Goal: Information Seeking & Learning: Learn about a topic

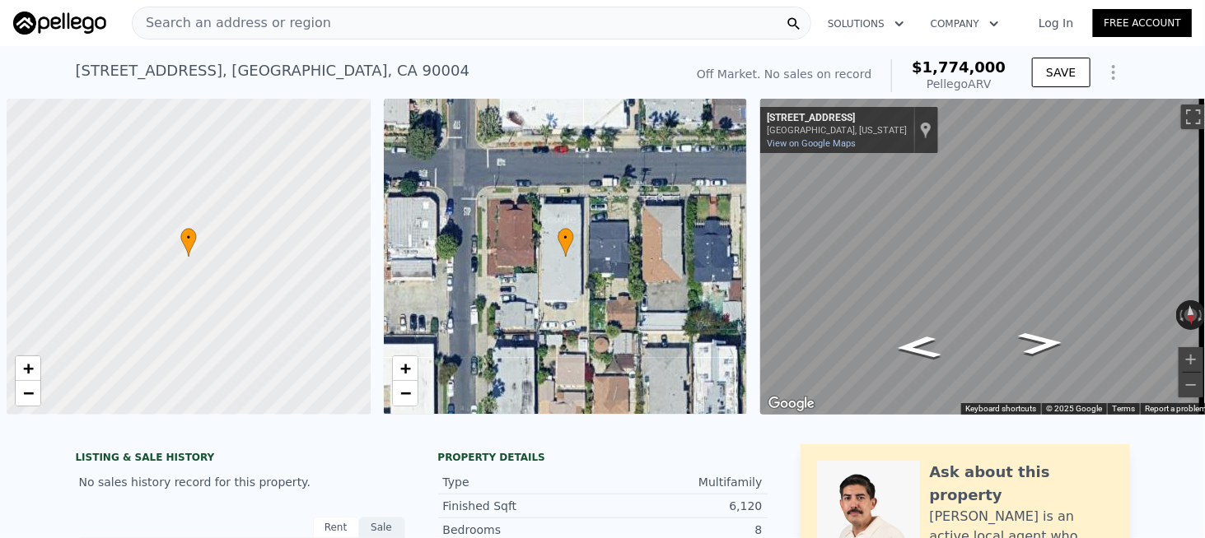
scroll to position [0, 7]
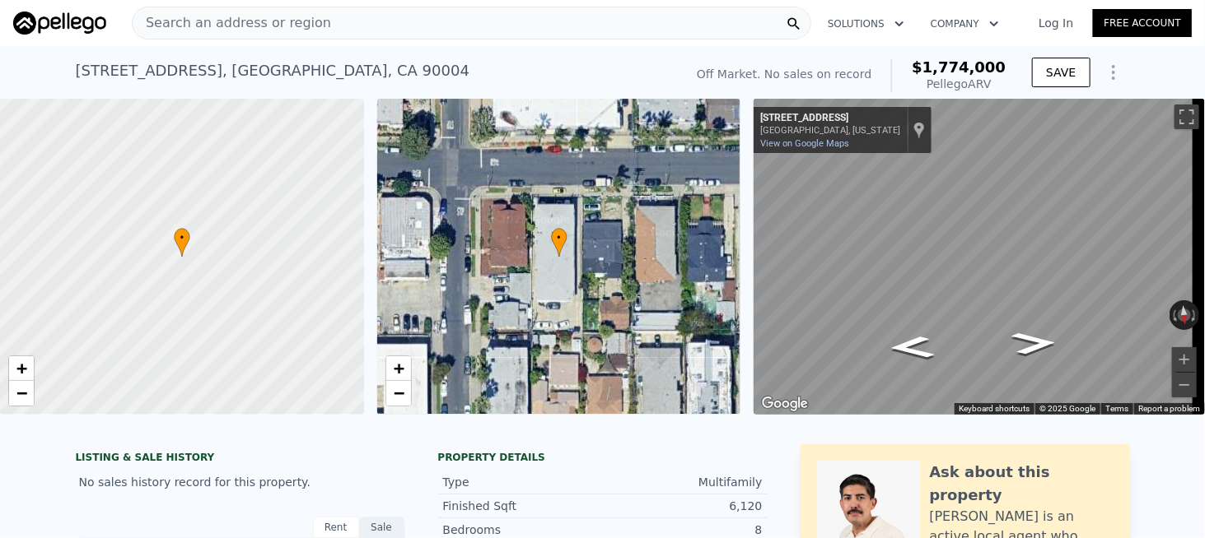
click at [219, 21] on span "Search an address or region" at bounding box center [232, 23] width 198 height 20
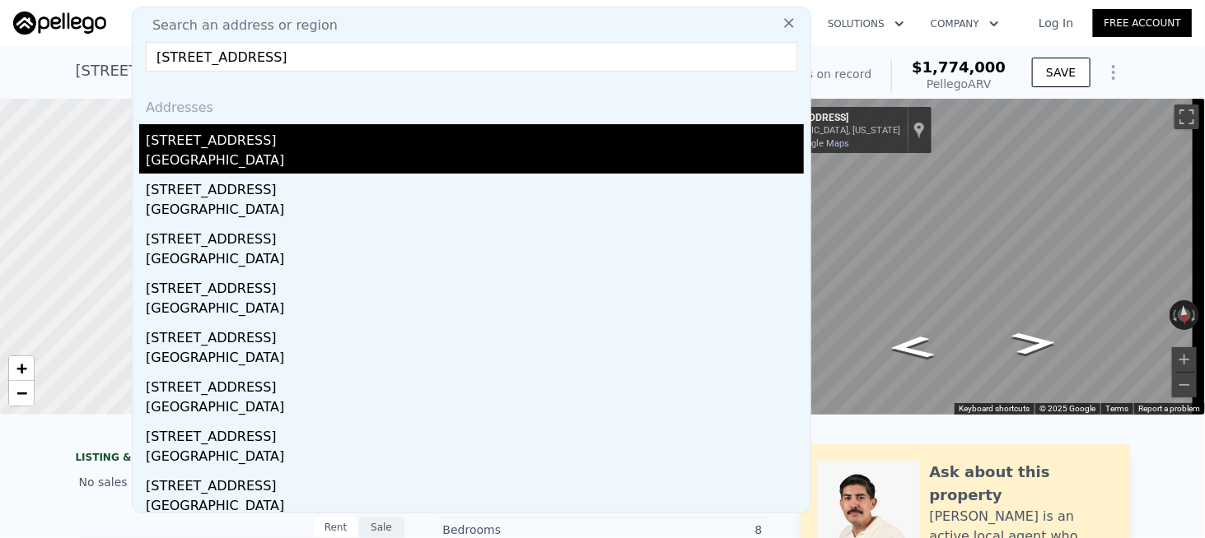
type input "[STREET_ADDRESS]"
click at [226, 142] on div "[STREET_ADDRESS]" at bounding box center [475, 137] width 658 height 26
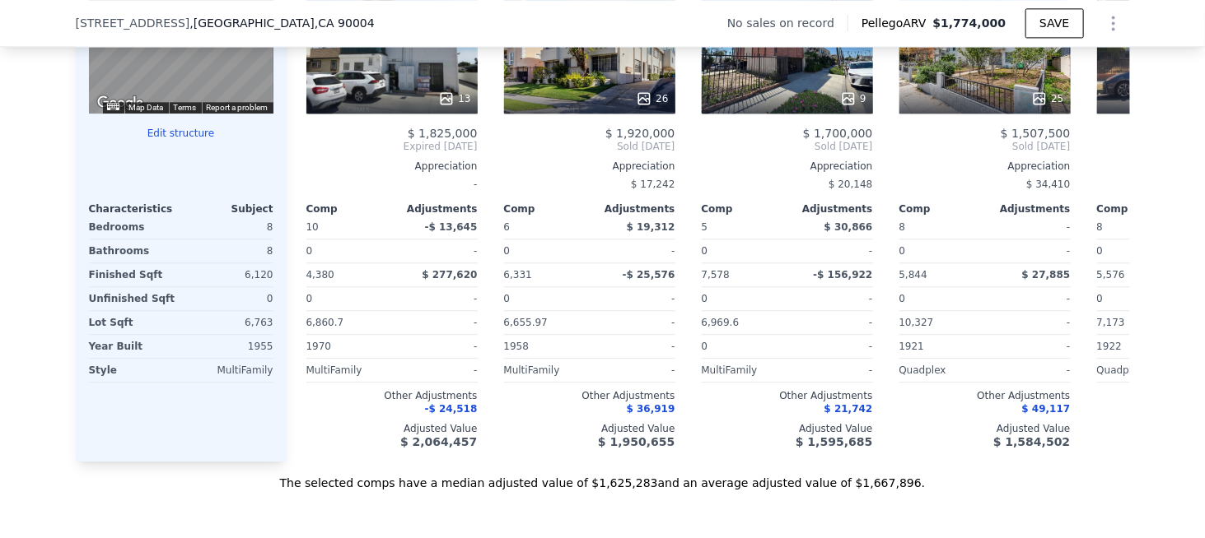
scroll to position [1806, 0]
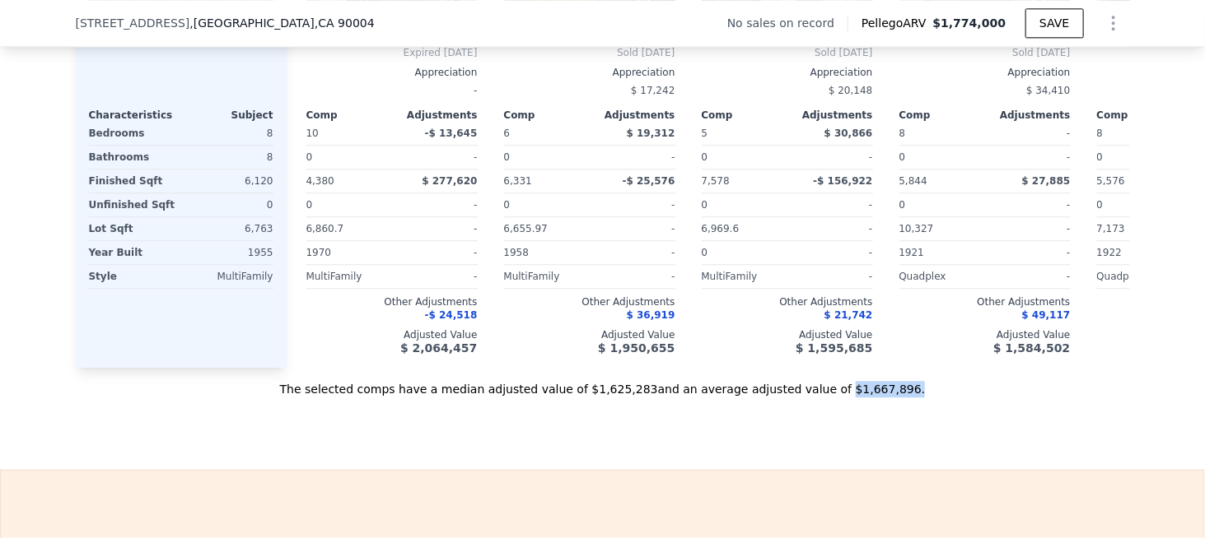
drag, startPoint x: 830, startPoint y: 411, endPoint x: 809, endPoint y: 412, distance: 21.4
click at [809, 398] on div "The selected comps have a median adjusted value of $1,625,283 and an average ad…" at bounding box center [603, 383] width 1054 height 30
copy div "$1,667,896 ."
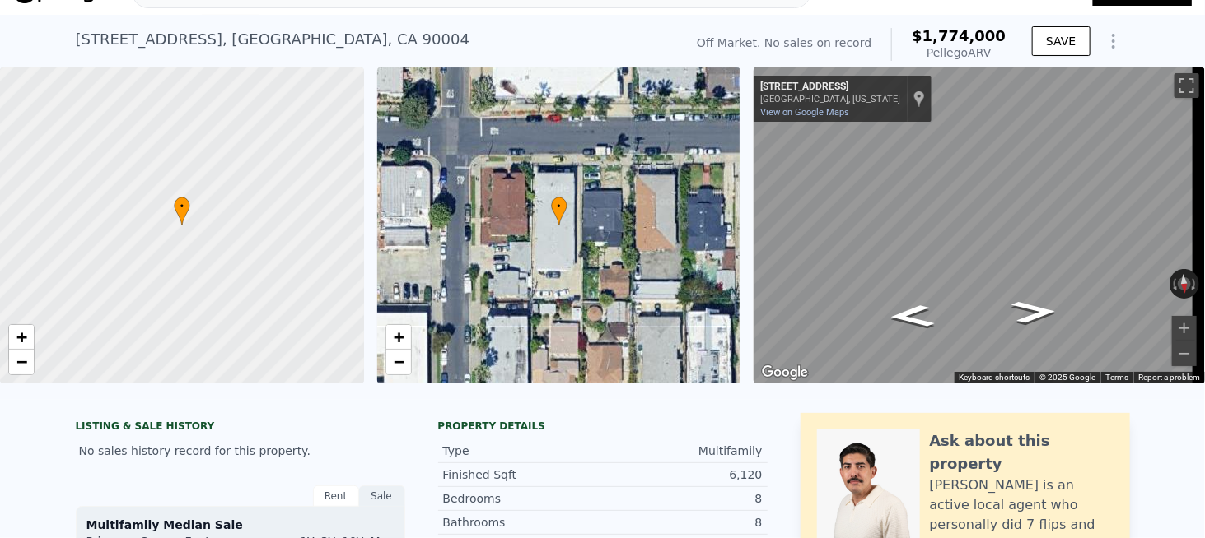
scroll to position [6, 0]
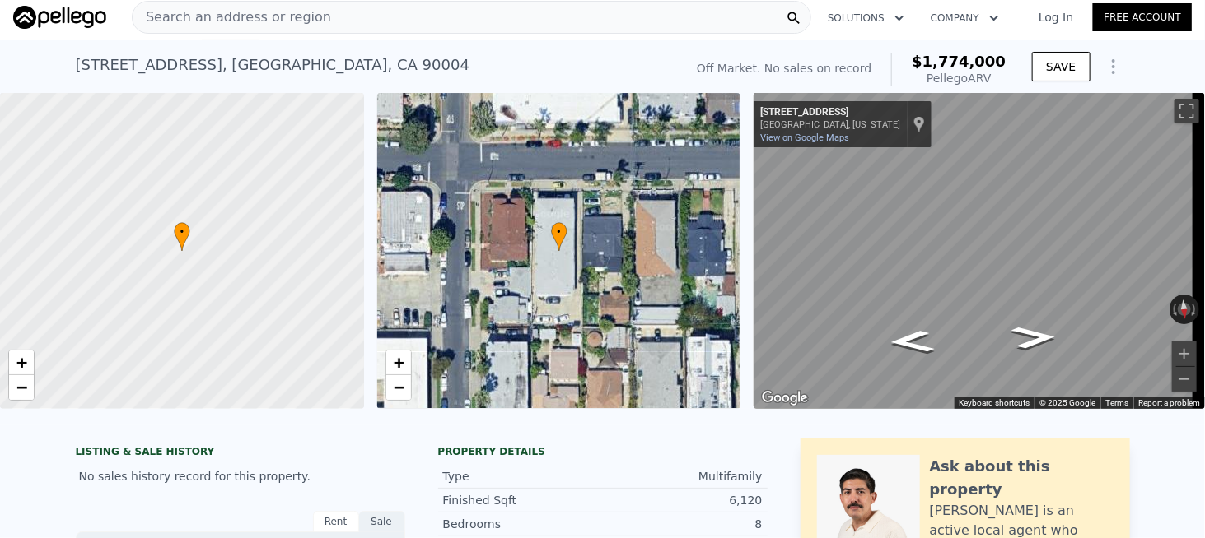
click at [196, 37] on nav "Search an address or region Solutions Company Open main menu Log In Free Account" at bounding box center [602, 17] width 1205 height 46
click at [217, 24] on span "Search an address or region" at bounding box center [232, 17] width 198 height 20
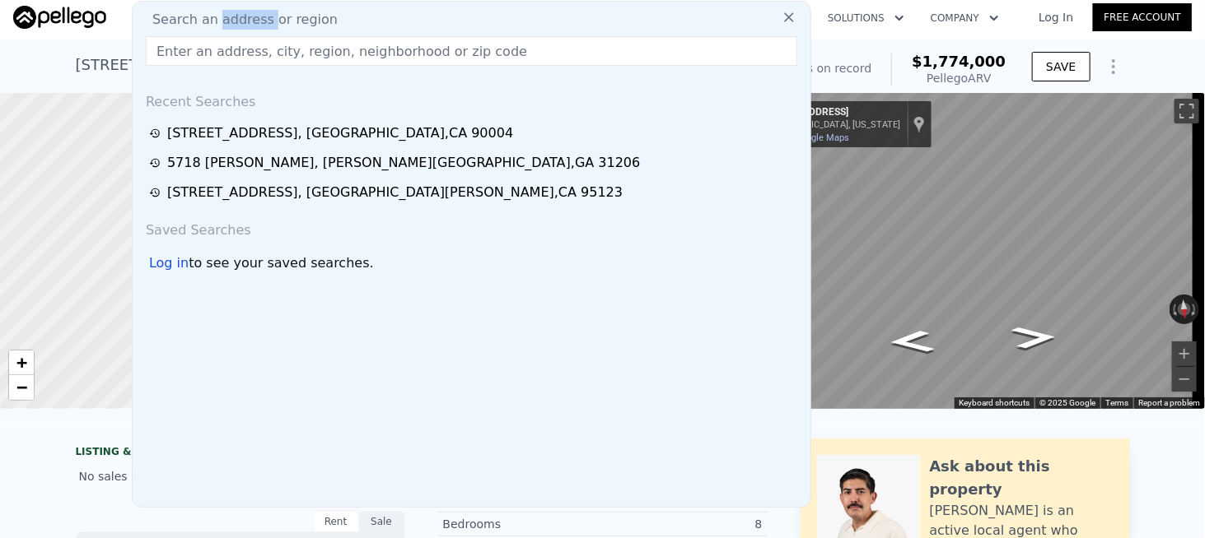
click at [218, 24] on span "Search an address or region" at bounding box center [238, 20] width 198 height 20
click at [211, 57] on input "text" at bounding box center [471, 51] width 651 height 30
paste input "[STREET_ADDRESS][PERSON_NAME][PERSON_NAME]"
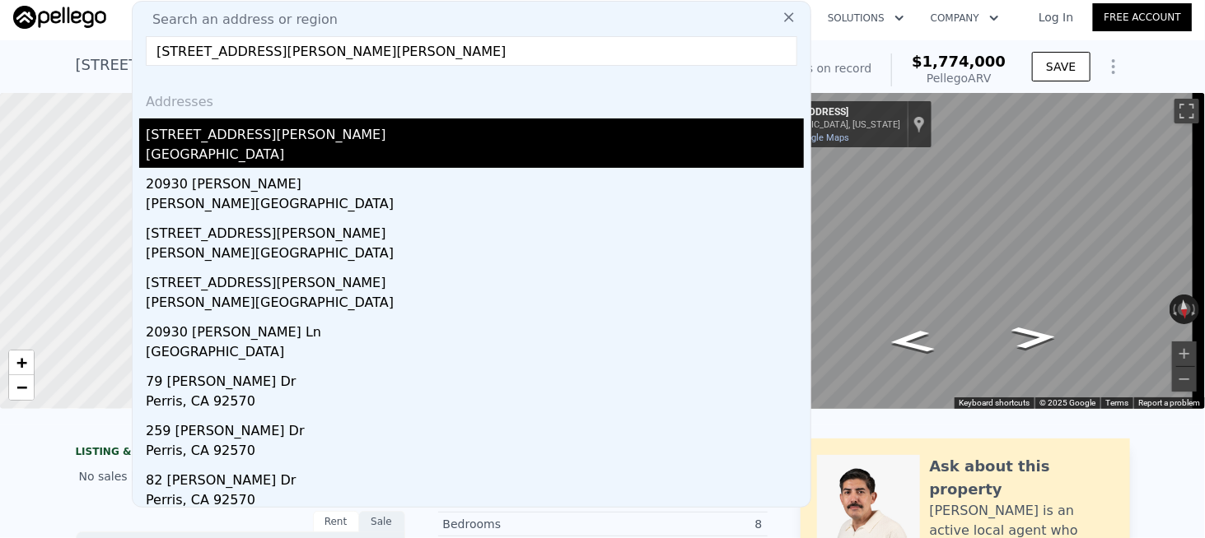
type input "[STREET_ADDRESS][PERSON_NAME][PERSON_NAME]"
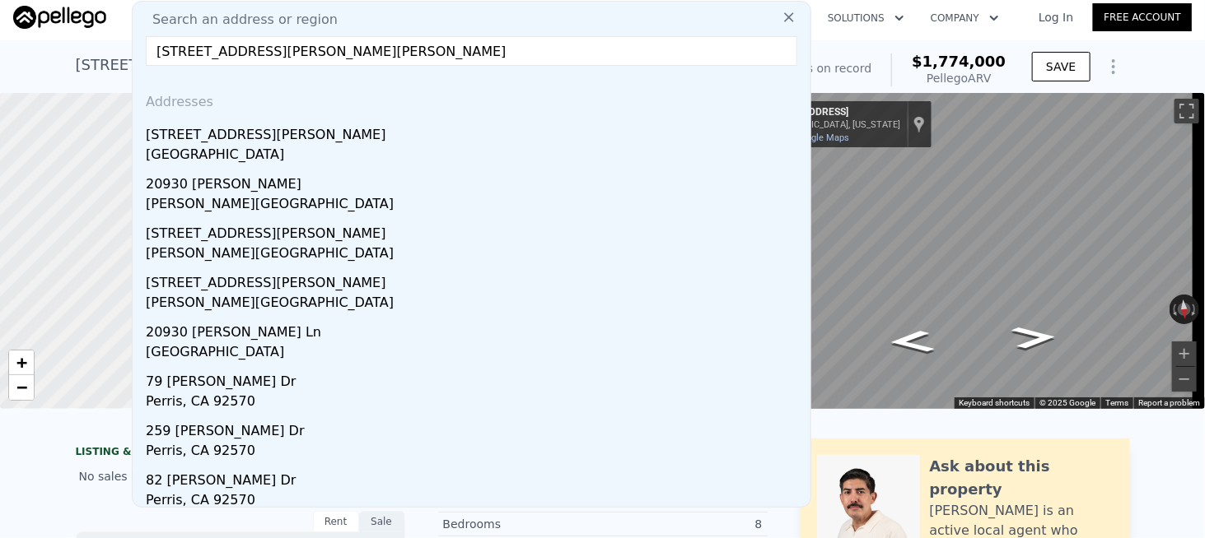
click at [228, 139] on div "[STREET_ADDRESS][PERSON_NAME]" at bounding box center [475, 132] width 658 height 26
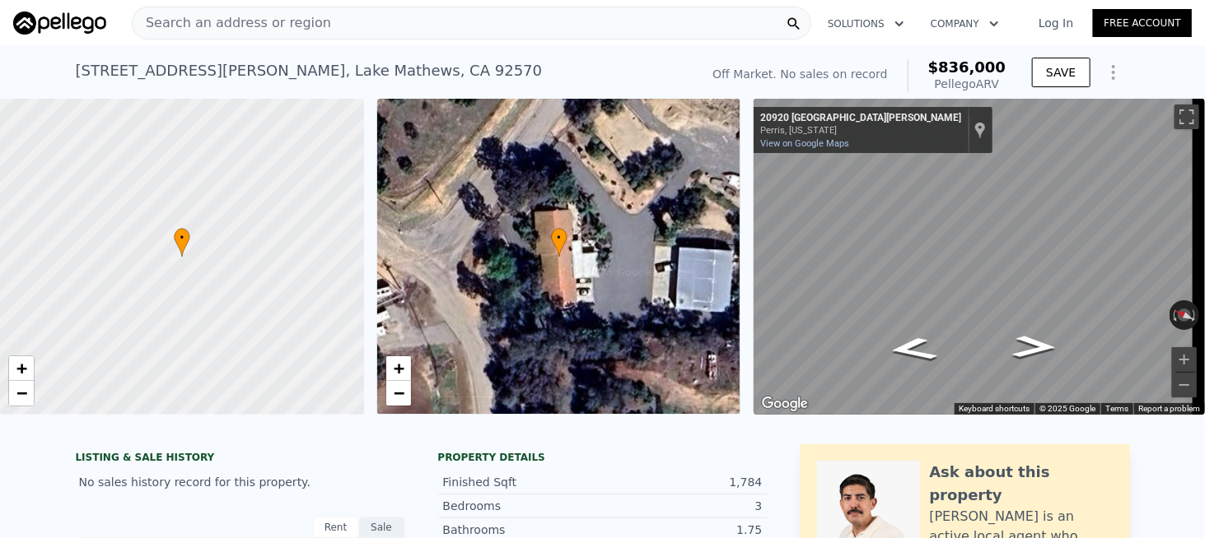
click at [232, 31] on span "Search an address or region" at bounding box center [232, 23] width 198 height 20
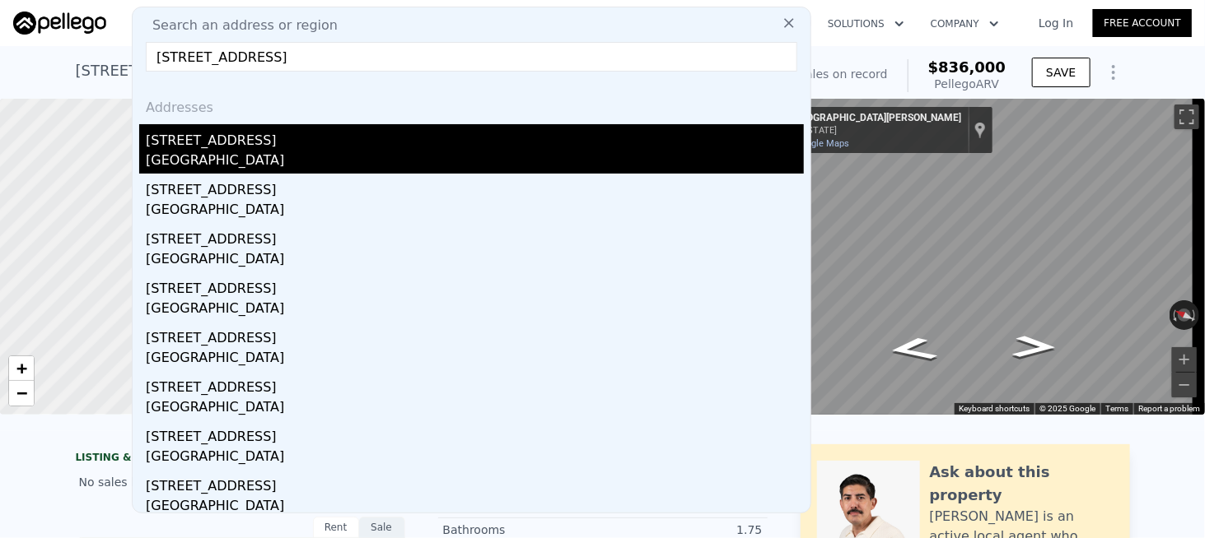
type input "[STREET_ADDRESS]"
click at [206, 144] on div "[STREET_ADDRESS]" at bounding box center [475, 137] width 658 height 26
